Goal: Use online tool/utility: Use online tool/utility

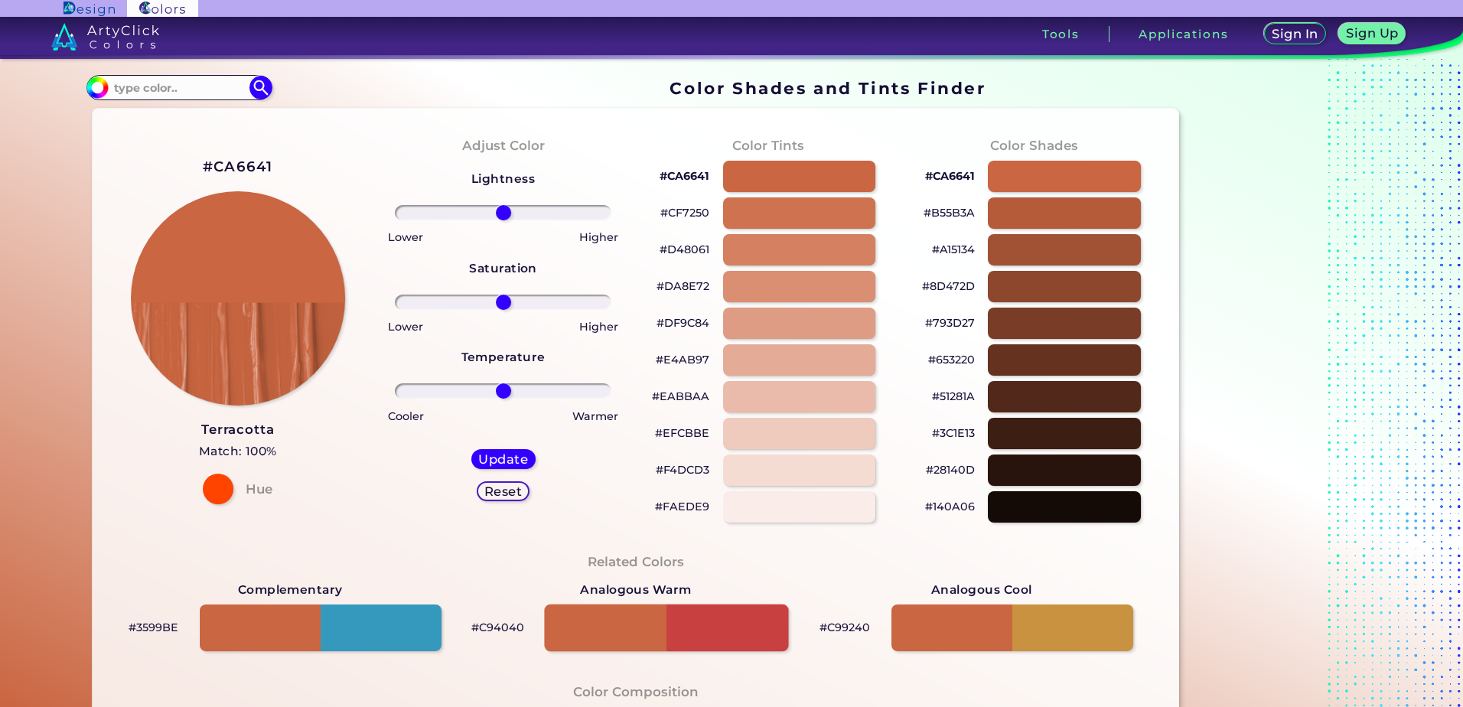
click at [732, 624] on div at bounding box center [666, 627] width 244 height 47
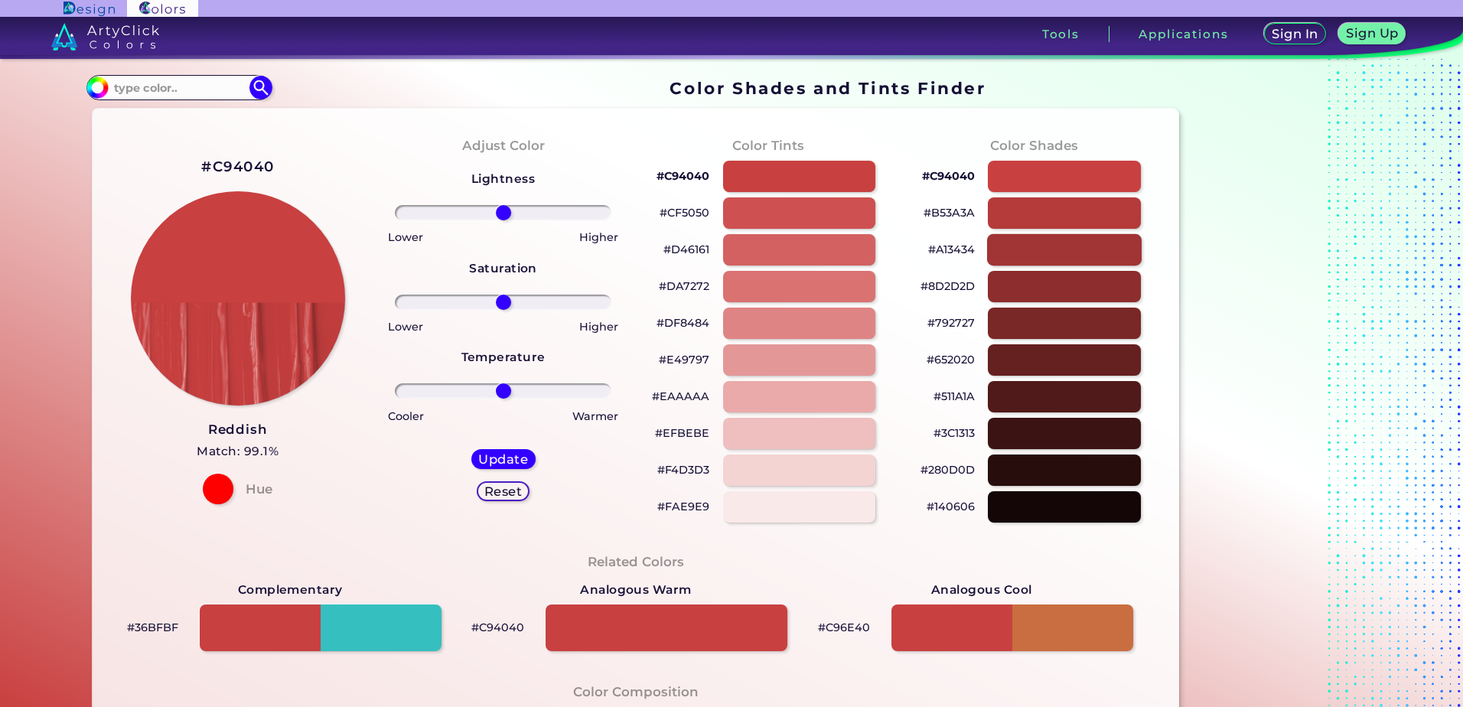
click at [1053, 247] on div at bounding box center [1064, 248] width 155 height 31
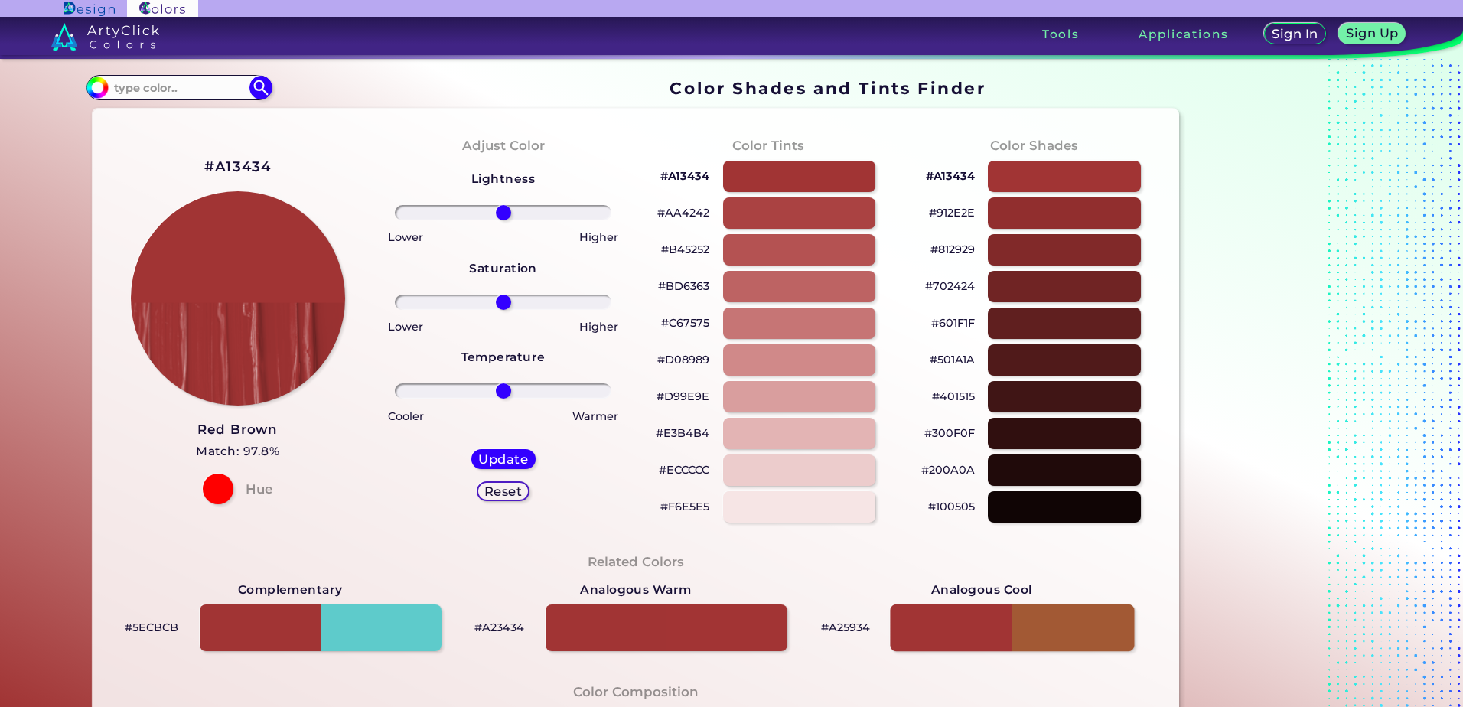
click at [1068, 628] on div at bounding box center [1012, 627] width 244 height 47
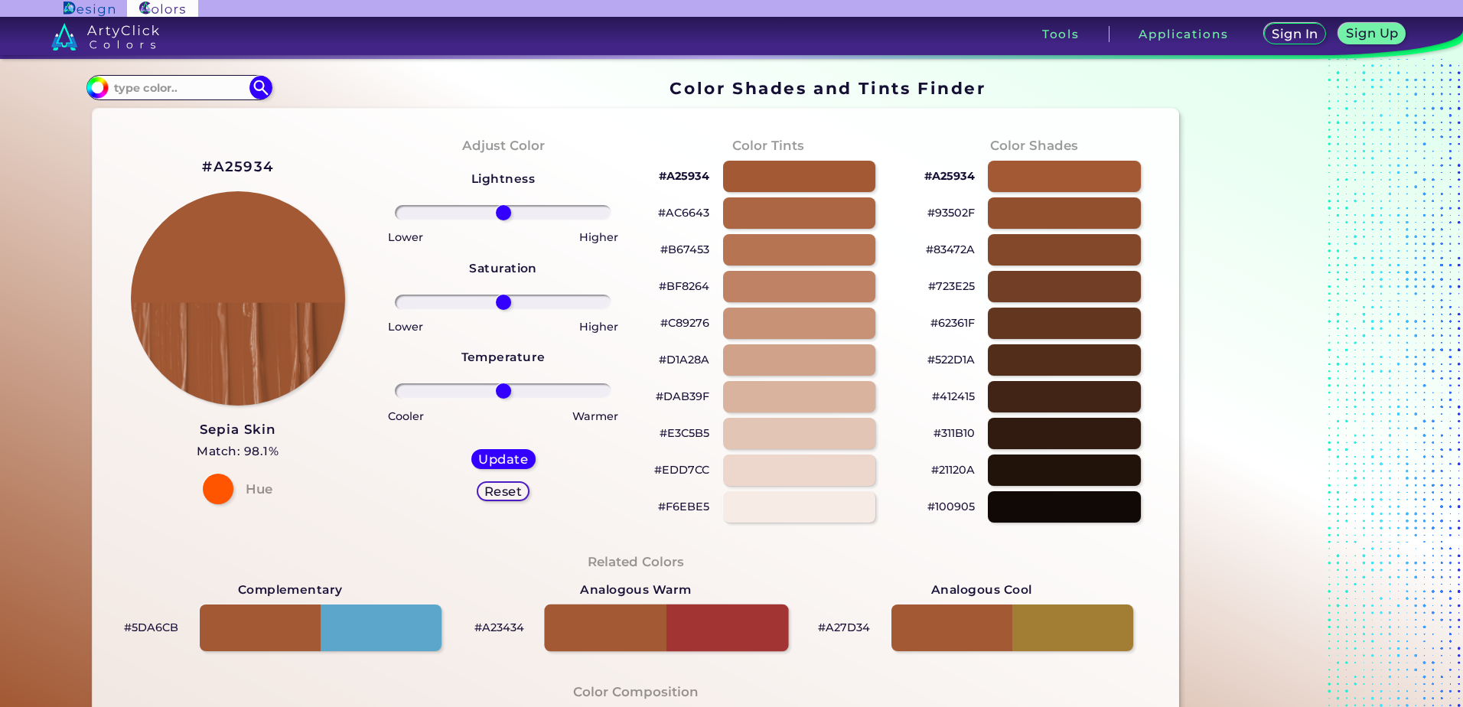
click at [698, 625] on div at bounding box center [666, 627] width 244 height 47
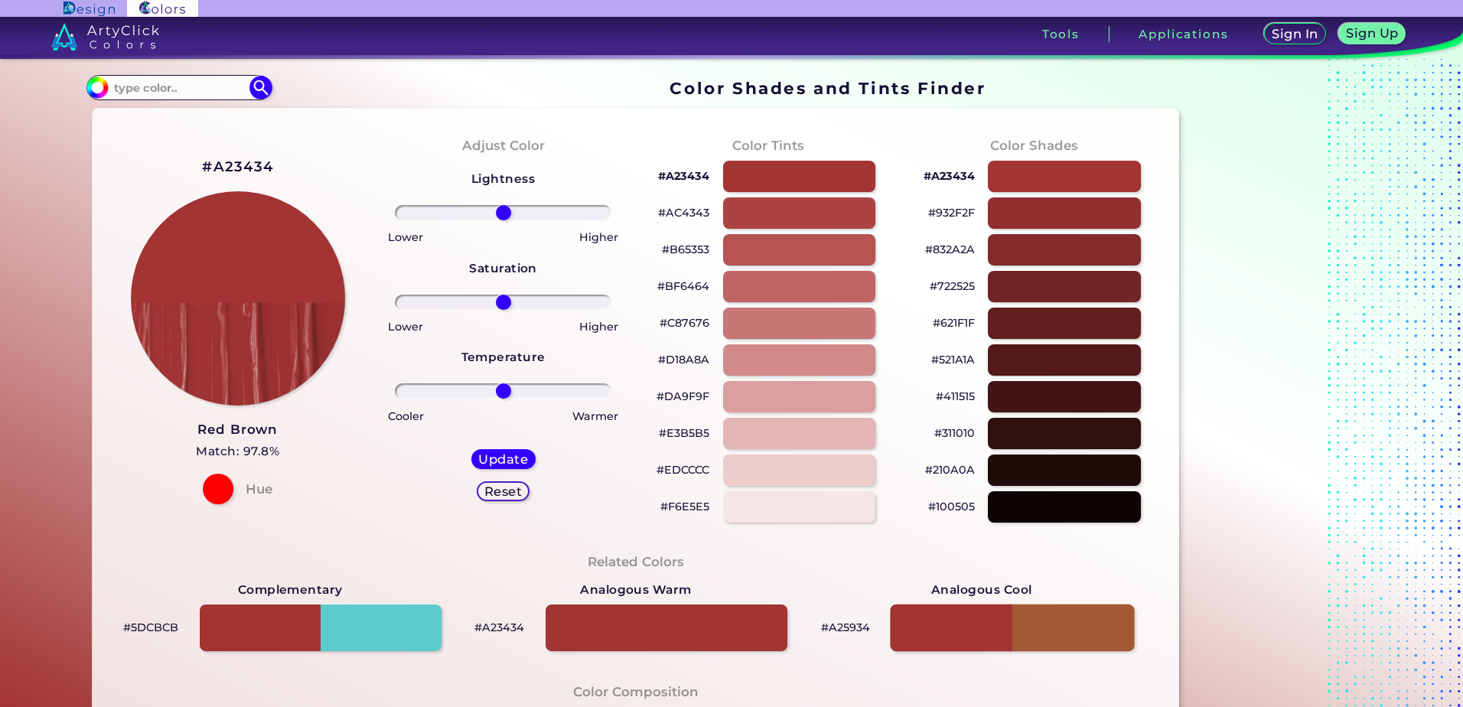
click at [1063, 624] on div at bounding box center [1012, 627] width 244 height 47
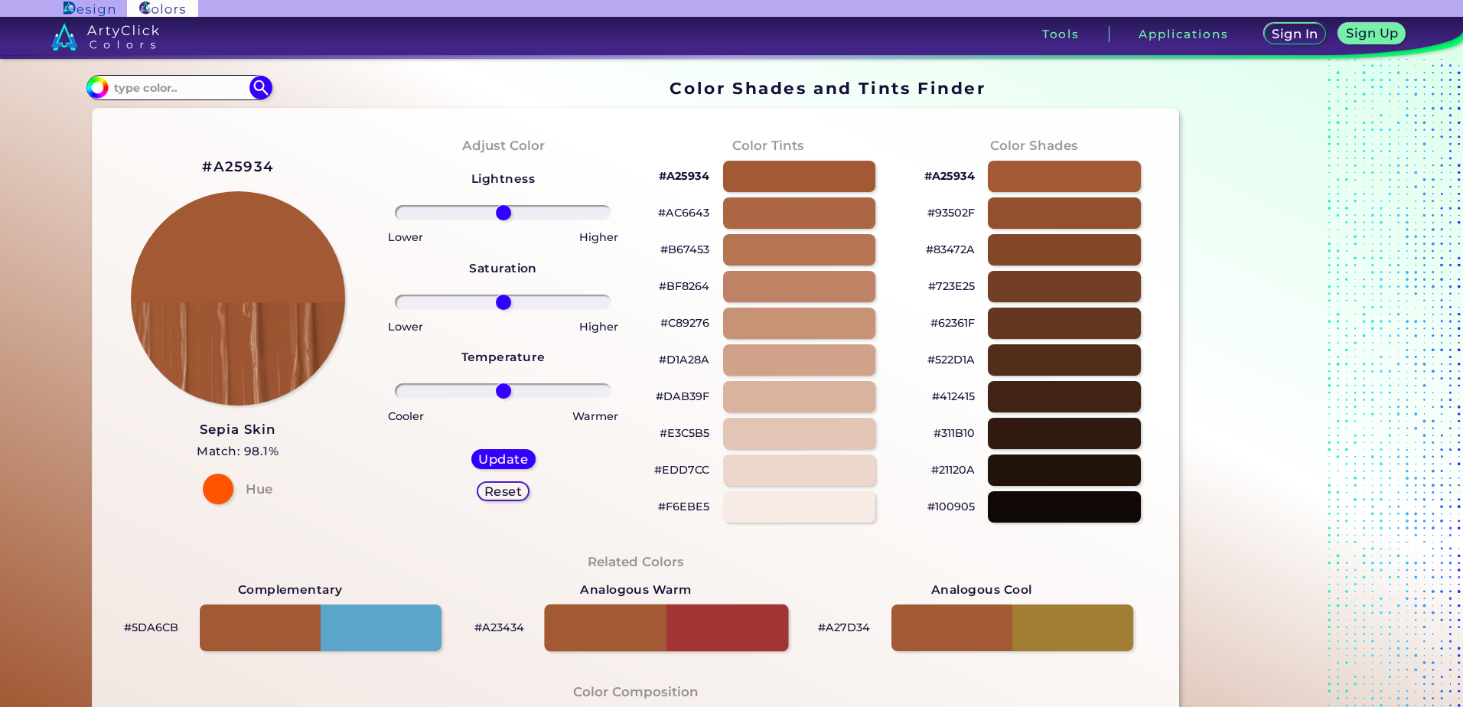
click at [708, 620] on div at bounding box center [666, 627] width 244 height 47
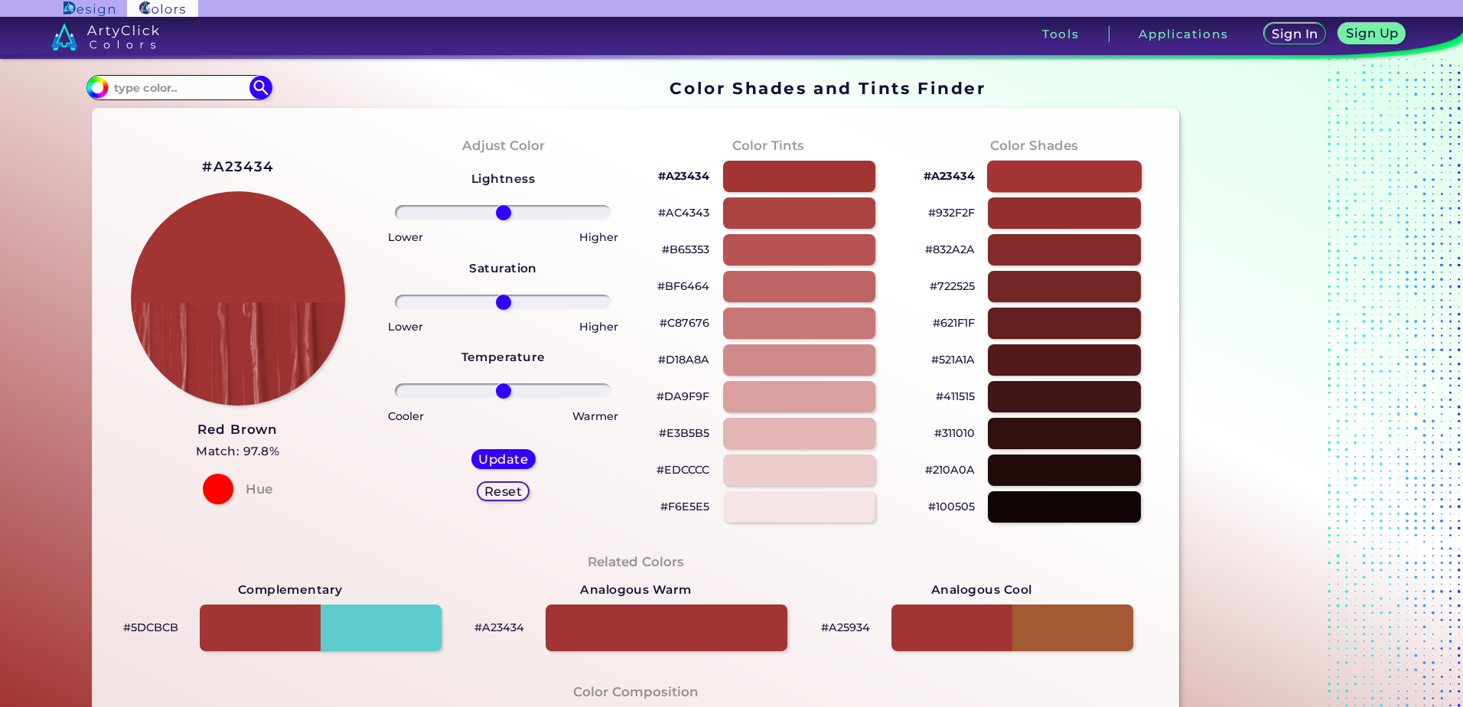
click at [1074, 176] on div at bounding box center [1064, 175] width 155 height 31
click at [1084, 637] on div at bounding box center [1012, 627] width 244 height 47
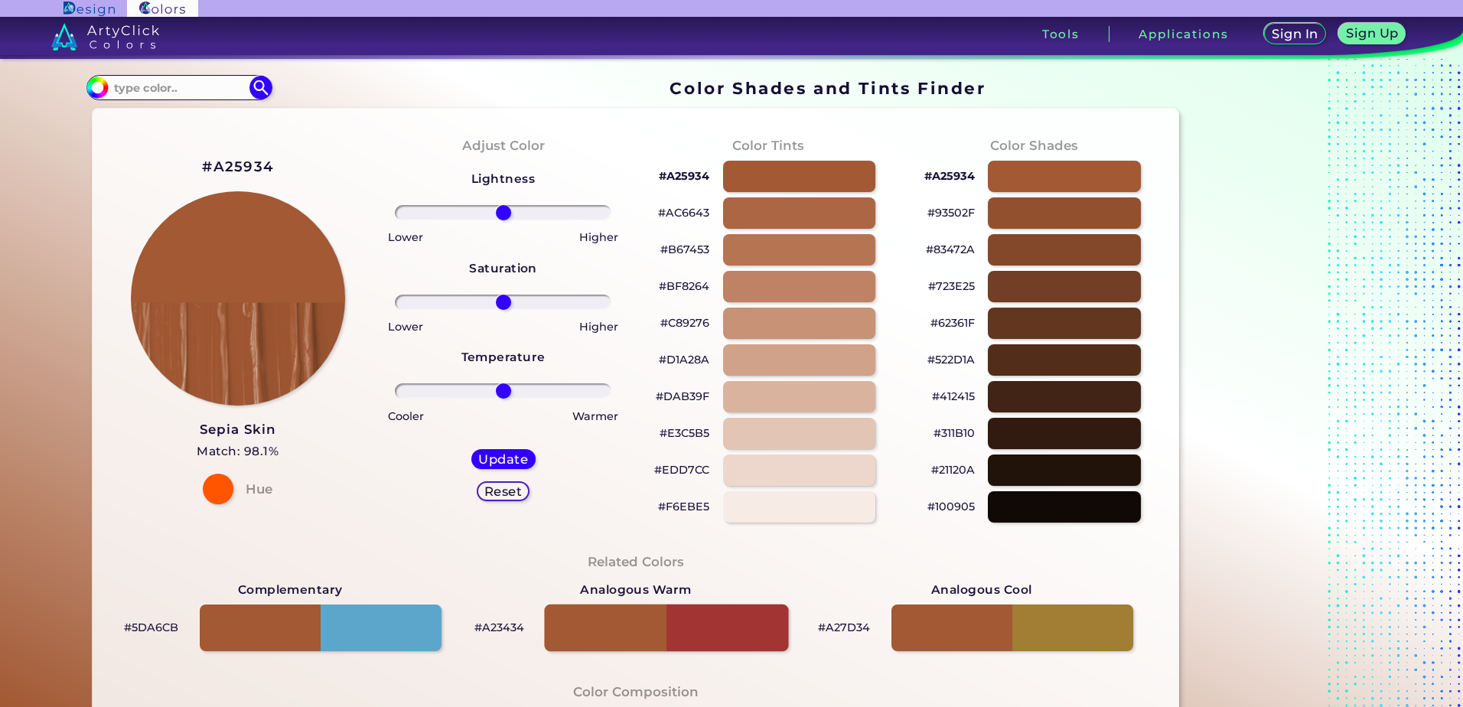
click at [718, 605] on div at bounding box center [666, 627] width 244 height 47
type input "#a23434"
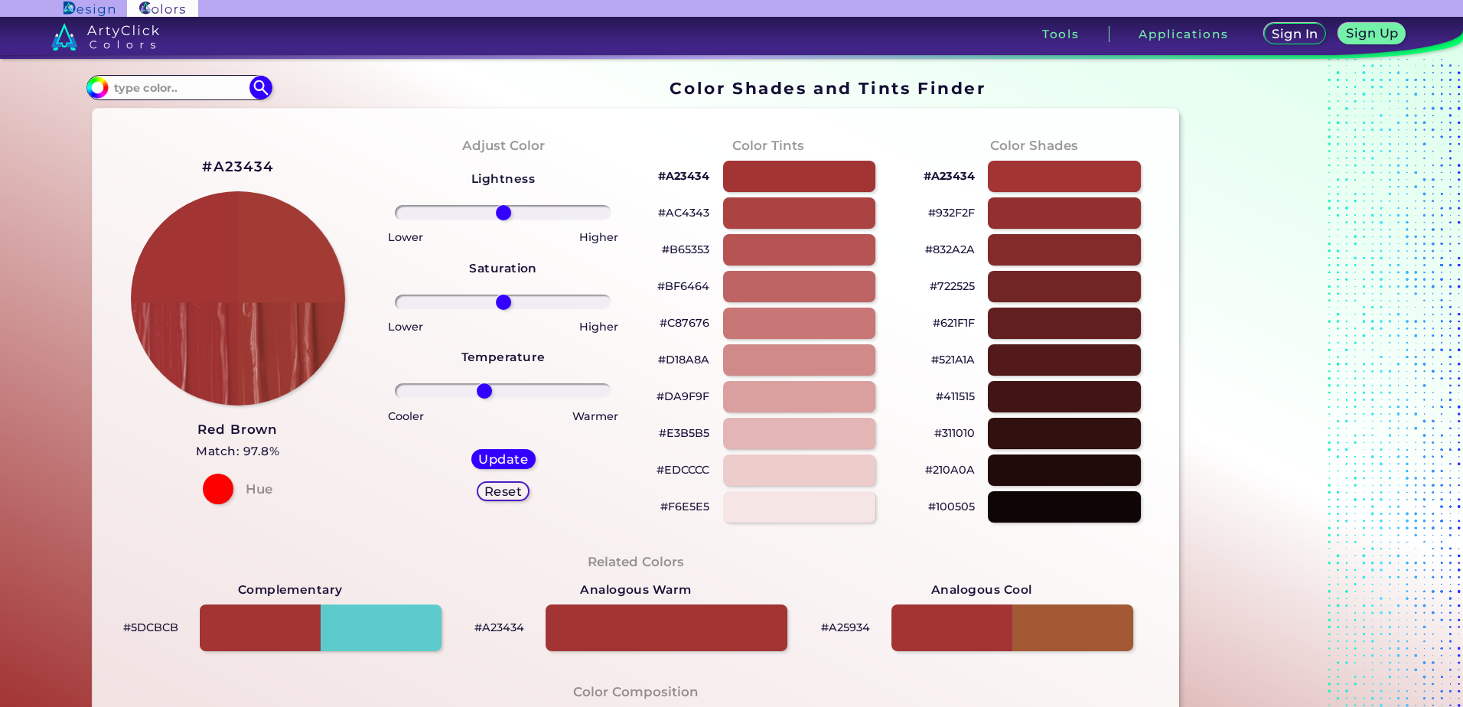
drag, startPoint x: 496, startPoint y: 390, endPoint x: 481, endPoint y: 384, distance: 16.5
click at [481, 384] on input "range" at bounding box center [503, 390] width 217 height 15
type input "-16"
click at [483, 399] on input "range" at bounding box center [503, 390] width 217 height 15
type input "1"
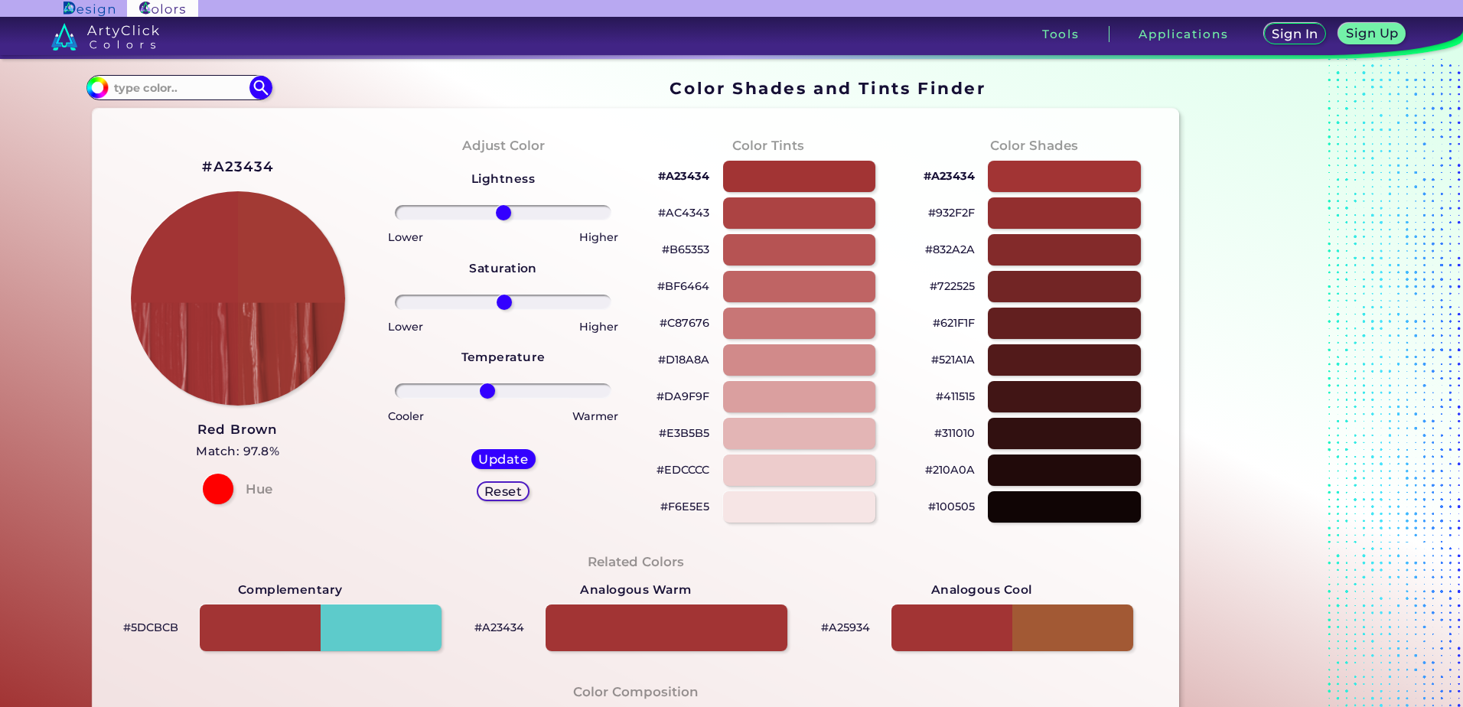
click at [500, 305] on input "range" at bounding box center [503, 302] width 217 height 15
drag, startPoint x: 501, startPoint y: 214, endPoint x: 487, endPoint y: 217, distance: 14.7
type input "-13"
click at [487, 217] on input "range" at bounding box center [503, 212] width 217 height 15
drag, startPoint x: 501, startPoint y: 304, endPoint x: 526, endPoint y: 303, distance: 24.5
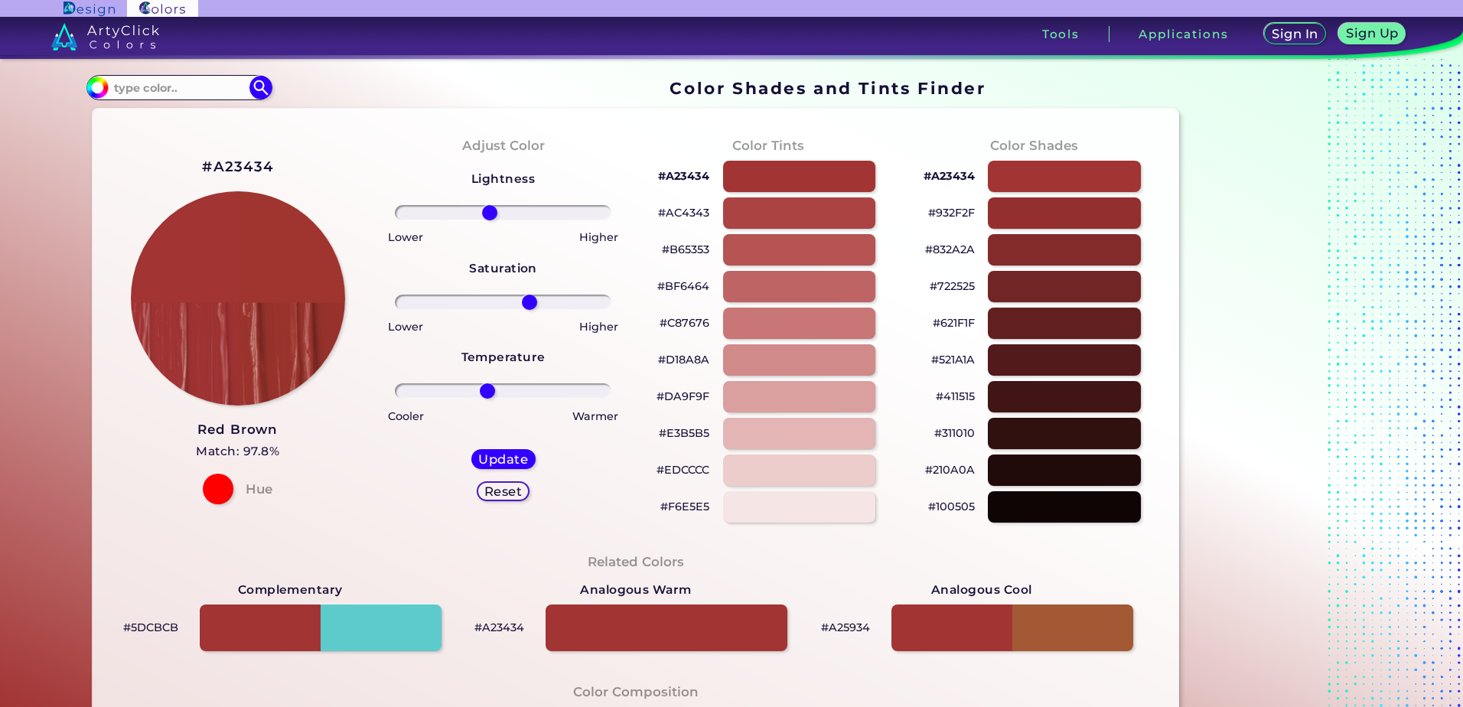
type input "26"
click at [526, 303] on input "range" at bounding box center [503, 302] width 217 height 15
drag, startPoint x: 484, startPoint y: 385, endPoint x: 565, endPoint y: 395, distance: 81.7
type input "65"
click at [565, 395] on input "range" at bounding box center [503, 390] width 217 height 15
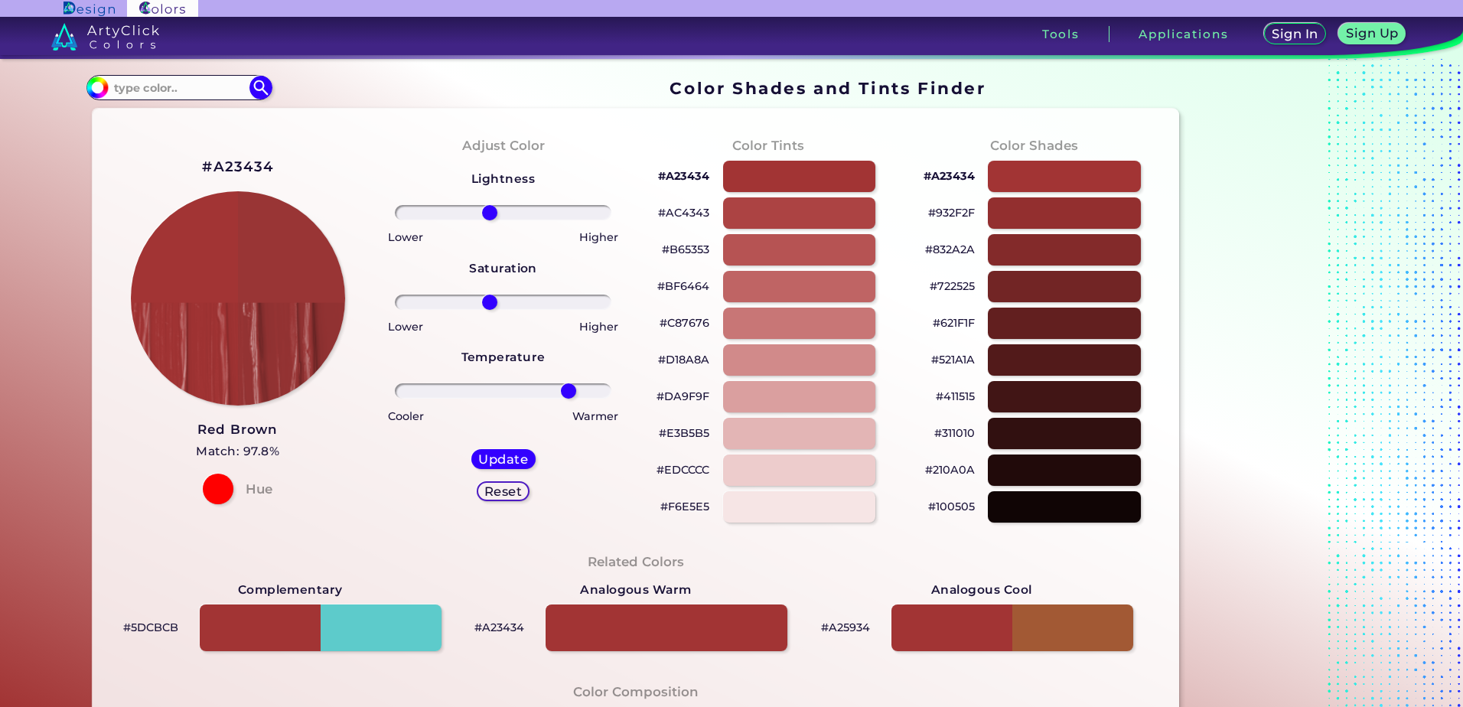
drag, startPoint x: 524, startPoint y: 301, endPoint x: 486, endPoint y: 302, distance: 38.3
type input "-13"
click at [486, 302] on input "range" at bounding box center [503, 302] width 217 height 15
click at [273, 250] on img at bounding box center [237, 299] width 217 height 217
drag, startPoint x: 270, startPoint y: 170, endPoint x: 182, endPoint y: 167, distance: 88.1
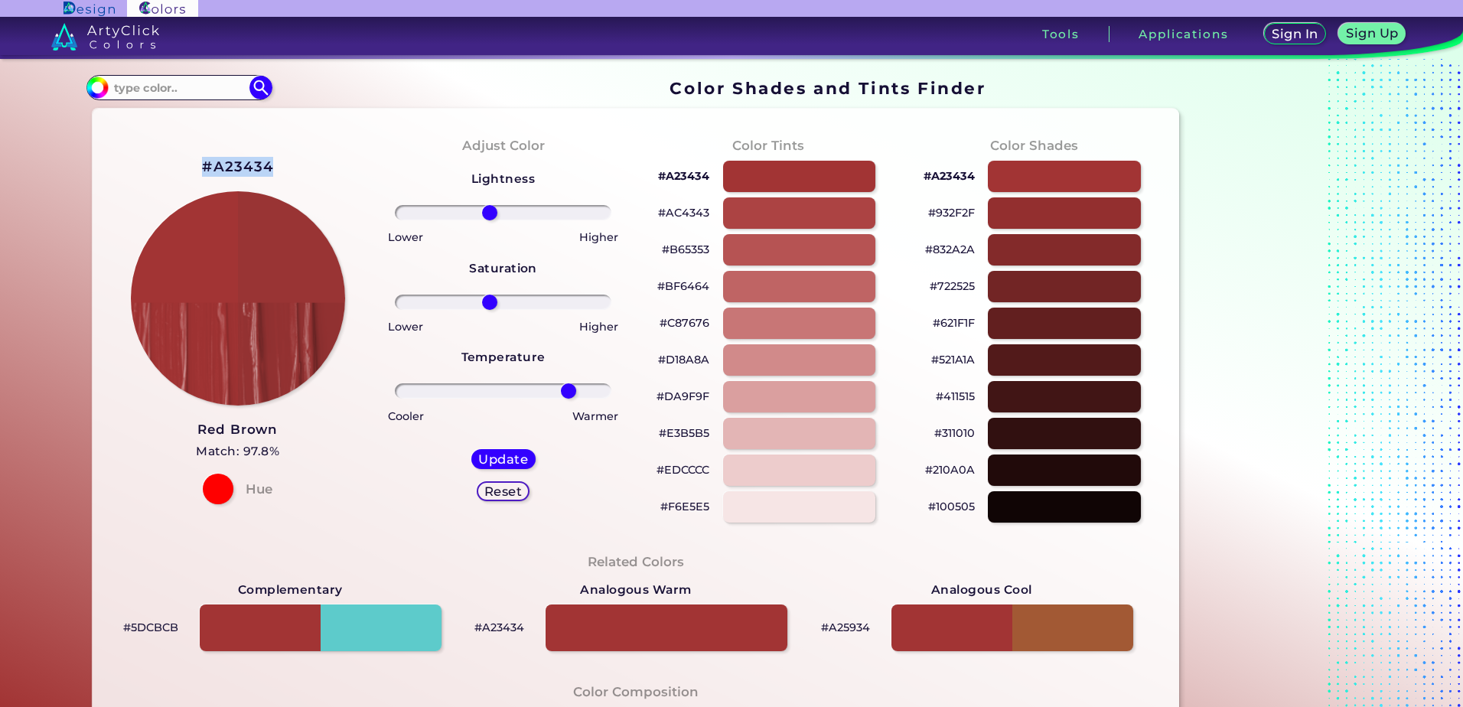
click at [182, 167] on div "#A23434 Red Brown Match: 97.8% Hue" at bounding box center [238, 329] width 266 height 416
copy h2 "#A23434"
